Goal: Task Accomplishment & Management: Use online tool/utility

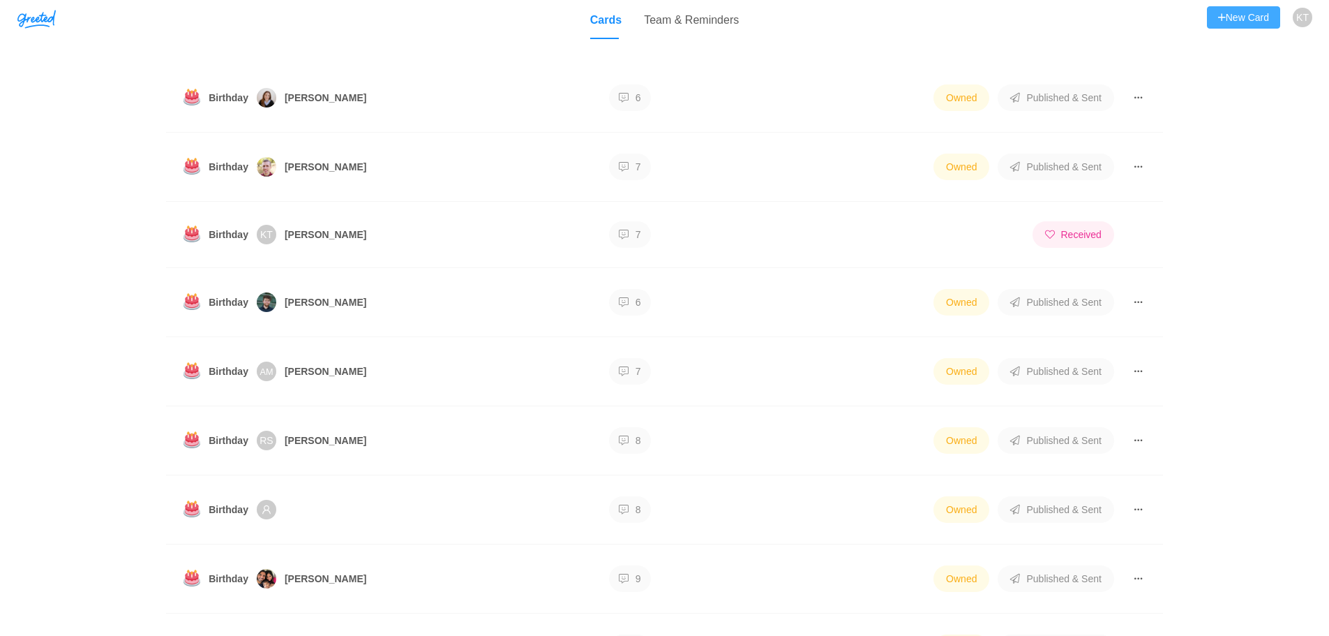
click at [1247, 17] on button "New Card" at bounding box center [1243, 17] width 73 height 22
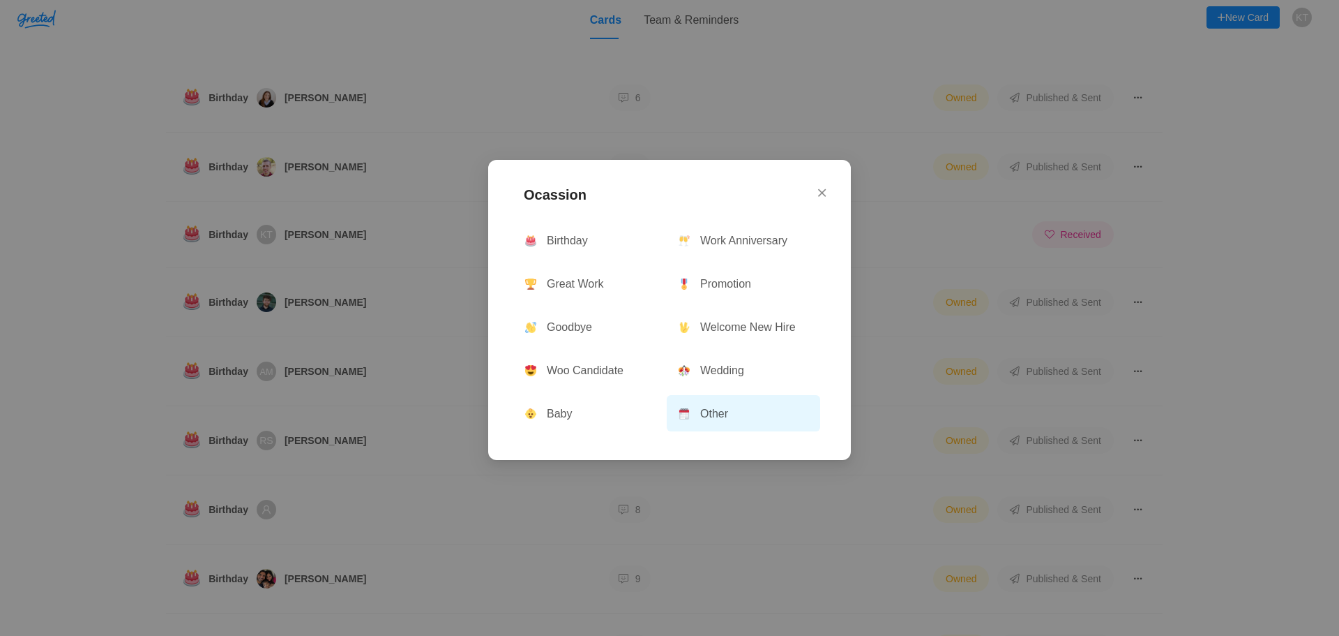
click at [751, 418] on button "Other" at bounding box center [743, 413] width 153 height 36
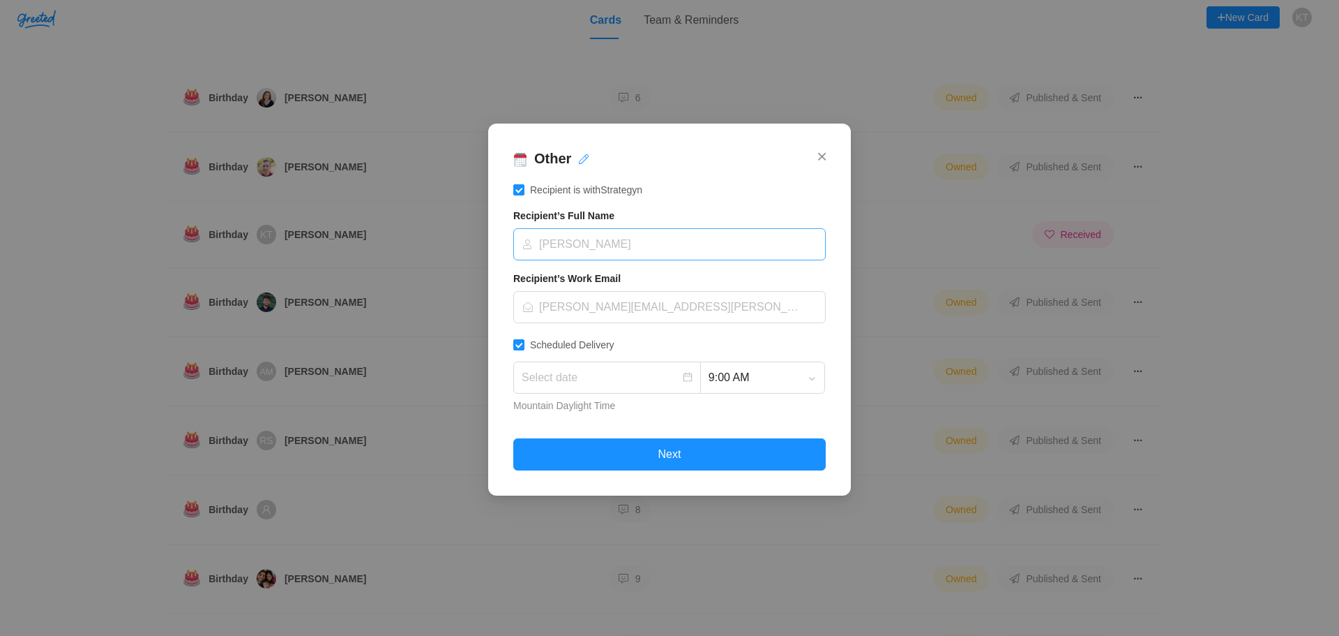
click at [633, 248] on input at bounding box center [665, 244] width 286 height 31
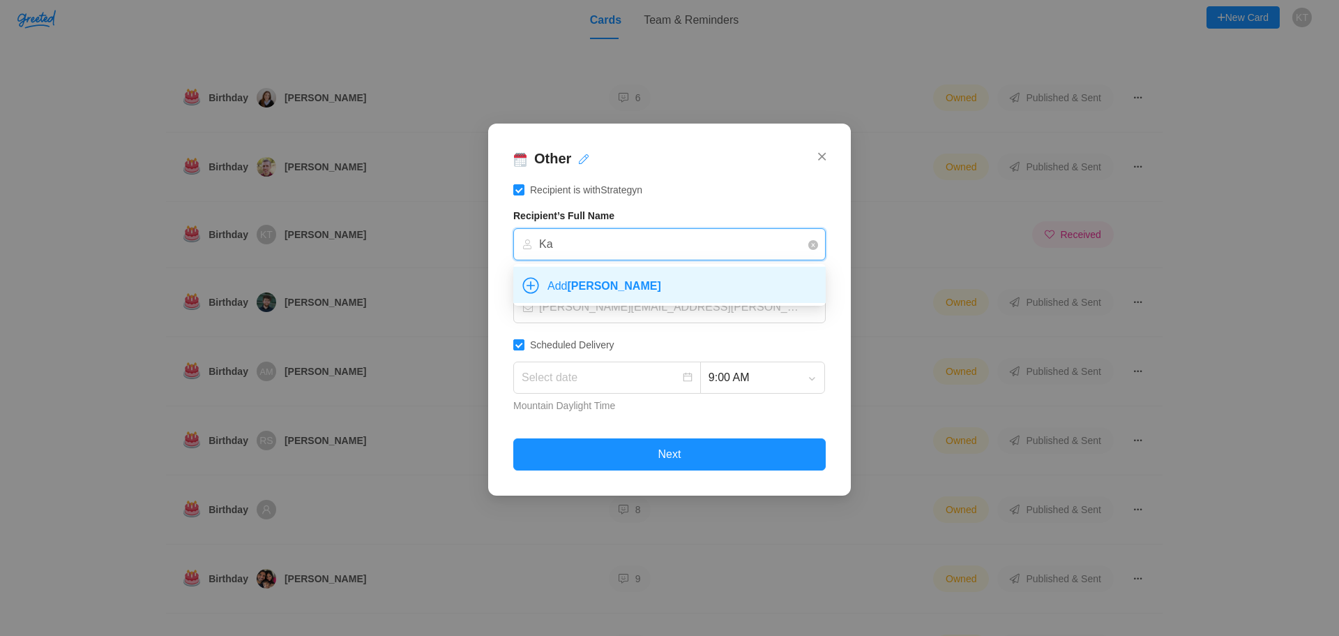
type input "K"
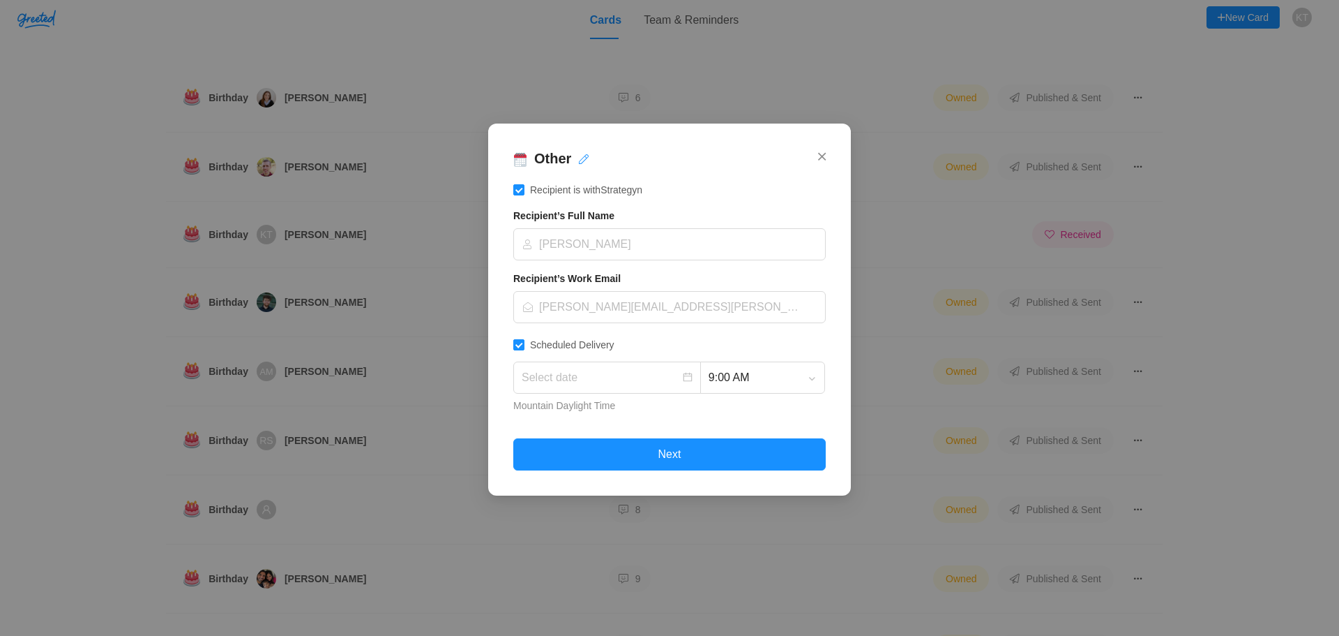
click at [521, 188] on input "Recipient is with Strategyn" at bounding box center [518, 189] width 11 height 11
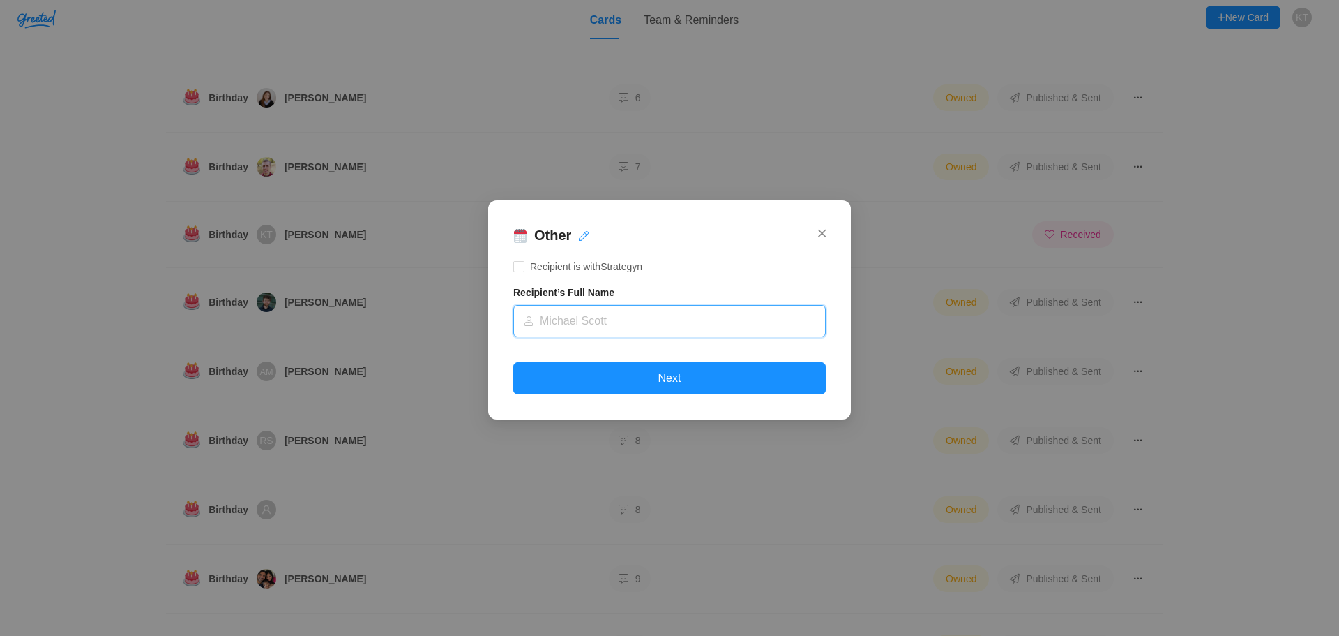
click at [624, 318] on input "text" at bounding box center [679, 321] width 278 height 31
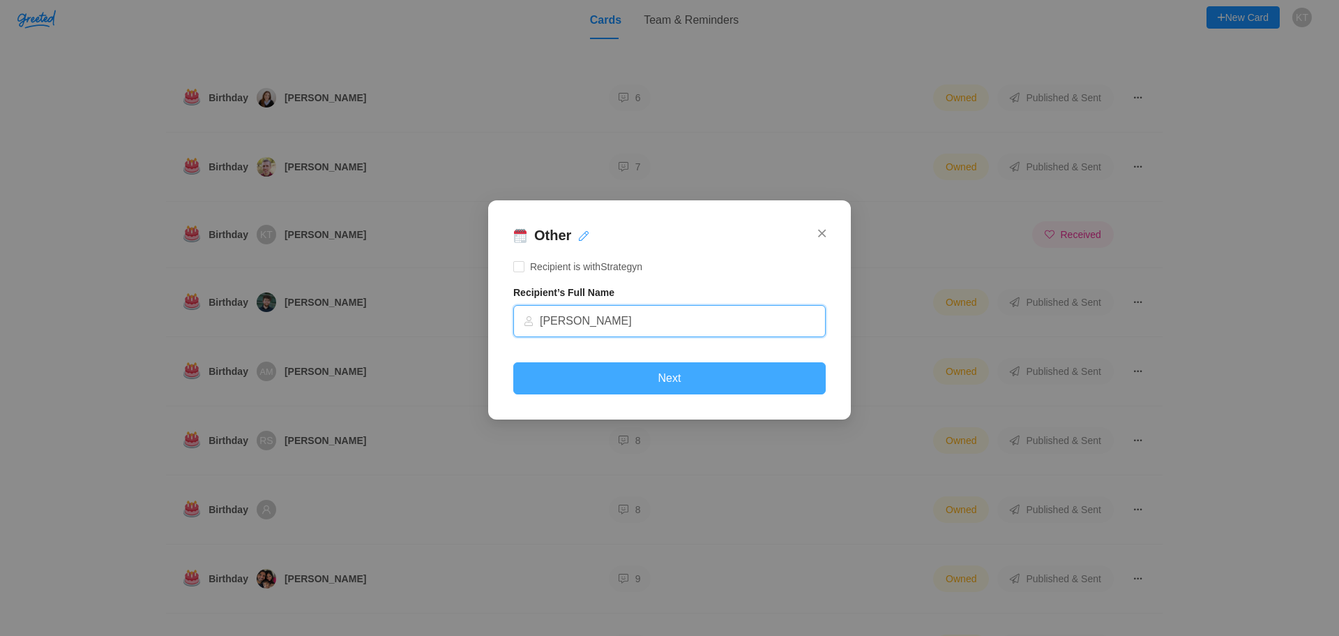
type input "[PERSON_NAME]"
click at [677, 375] on button "Next" at bounding box center [669, 378] width 313 height 32
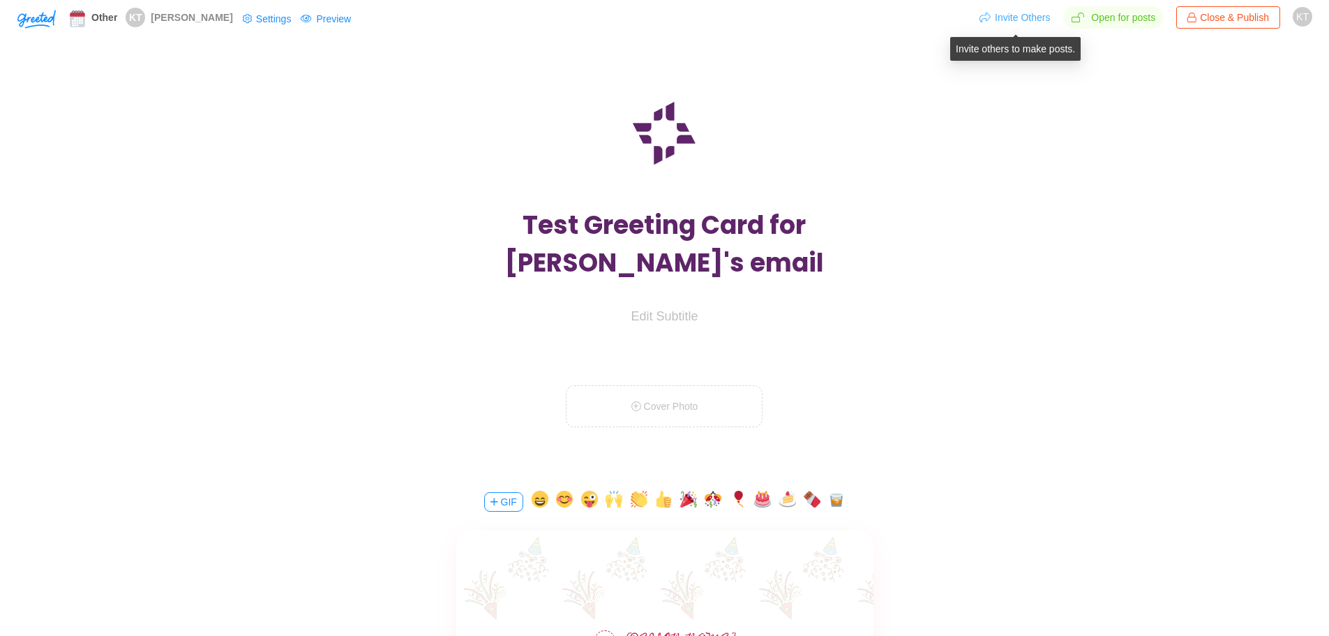
type textarea "Test Greeting Card for [PERSON_NAME]'s email"
click at [1011, 20] on button "Invite Others" at bounding box center [1015, 17] width 72 height 22
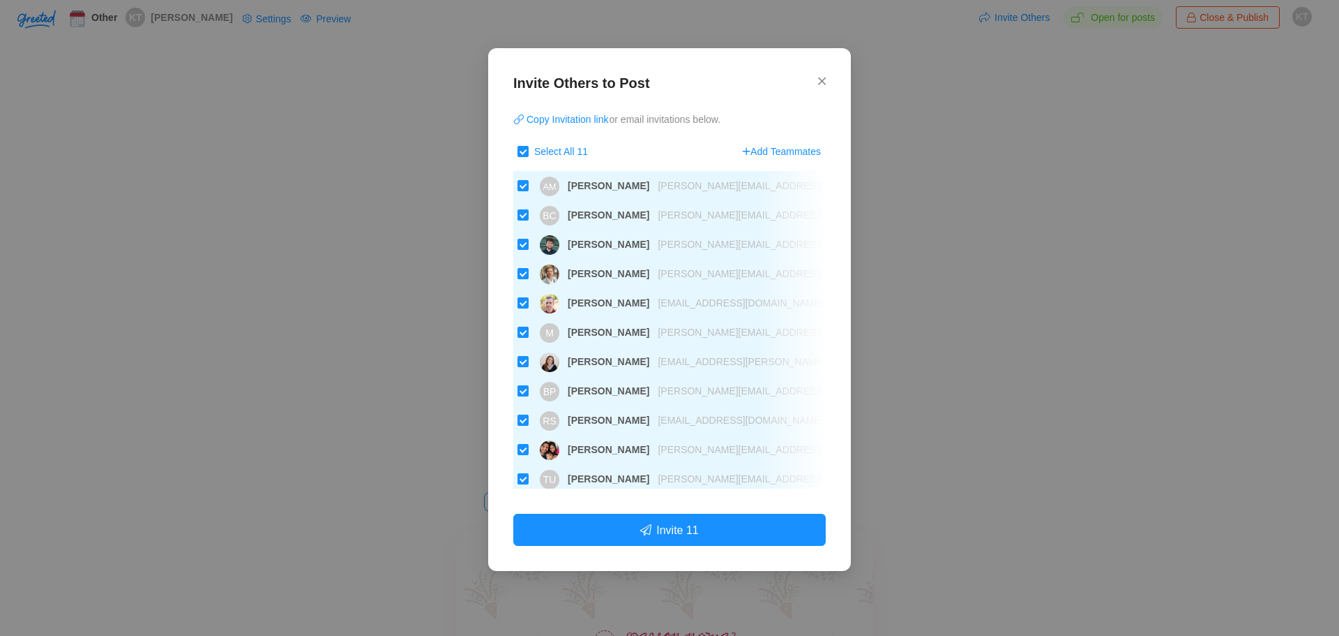
click at [518, 149] on input "Select All 11" at bounding box center [523, 151] width 11 height 11
checkbox input "false"
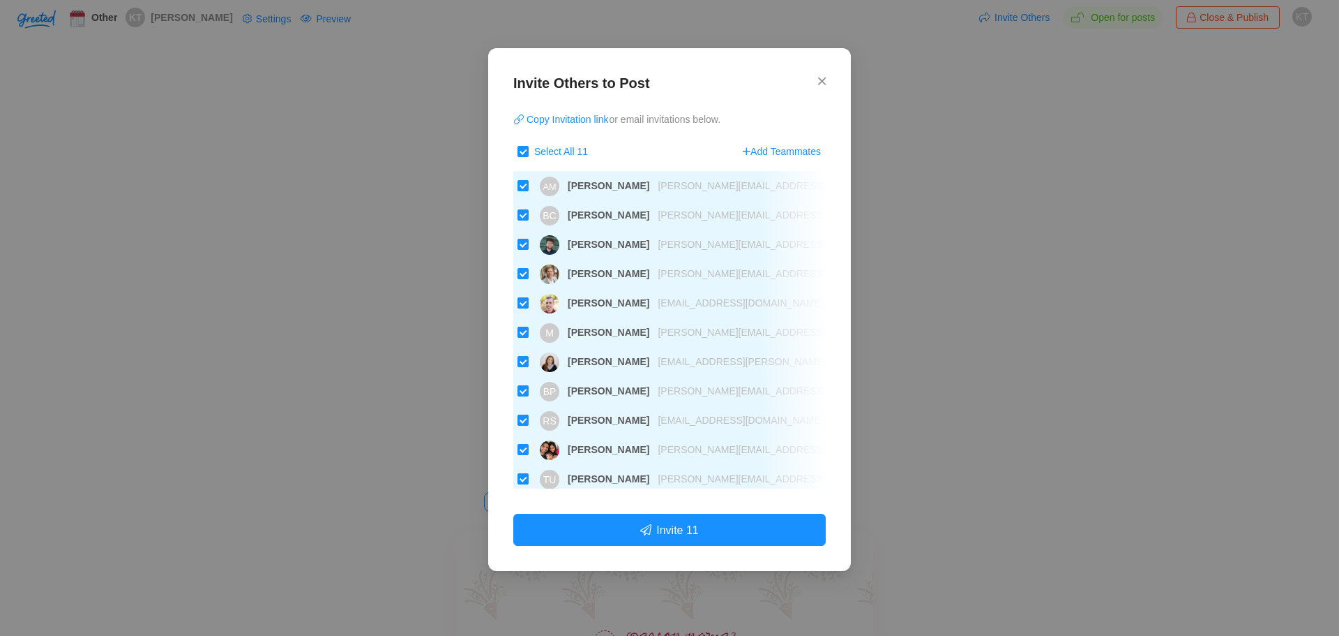
checkbox input "false"
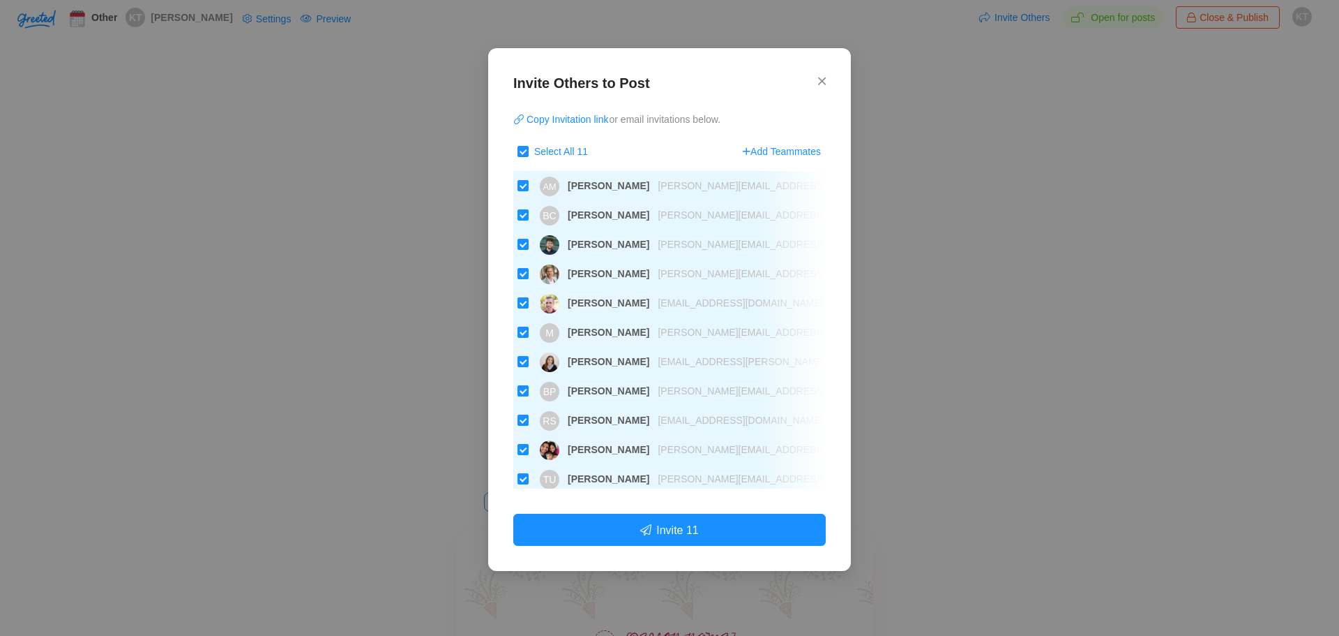
checkbox input "false"
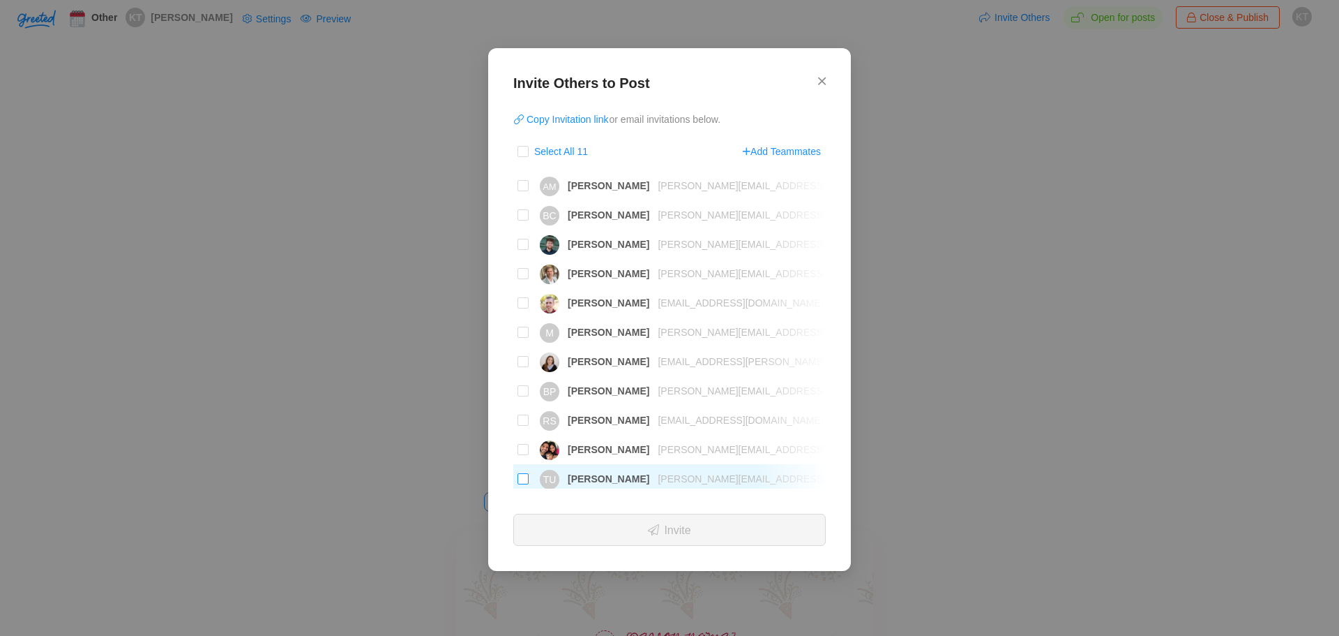
click at [521, 481] on input "TU [PERSON_NAME] [PERSON_NAME][EMAIL_ADDRESS][DOMAIN_NAME]" at bounding box center [523, 478] width 11 height 11
checkbox input "true"
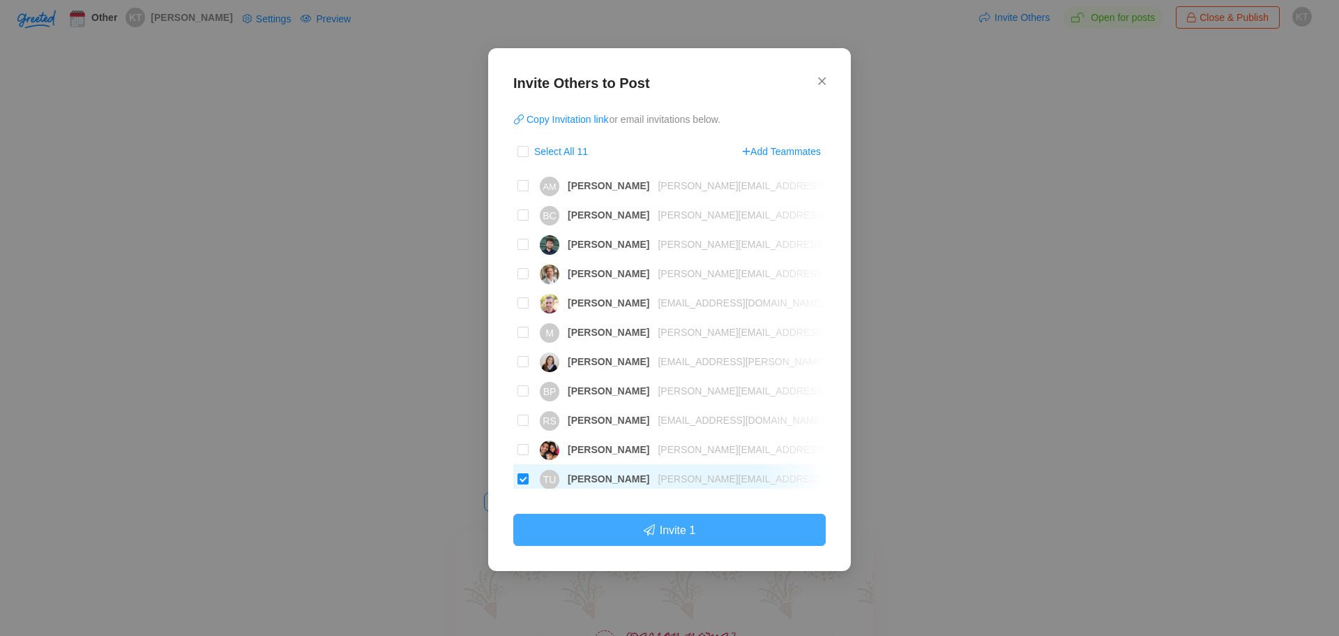
click at [681, 526] on button "Invite 1" at bounding box center [669, 529] width 313 height 32
